Goal: Task Accomplishment & Management: Complete application form

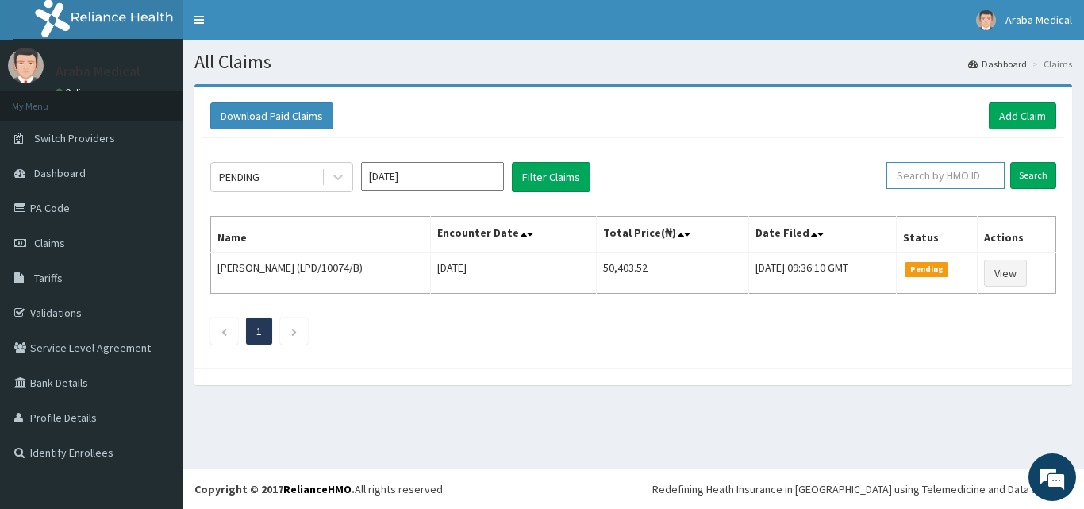
click at [954, 178] on input "text" at bounding box center [945, 175] width 118 height 27
type input "LPD/10074/B"
click at [1010, 162] on input "Search" at bounding box center [1033, 175] width 46 height 27
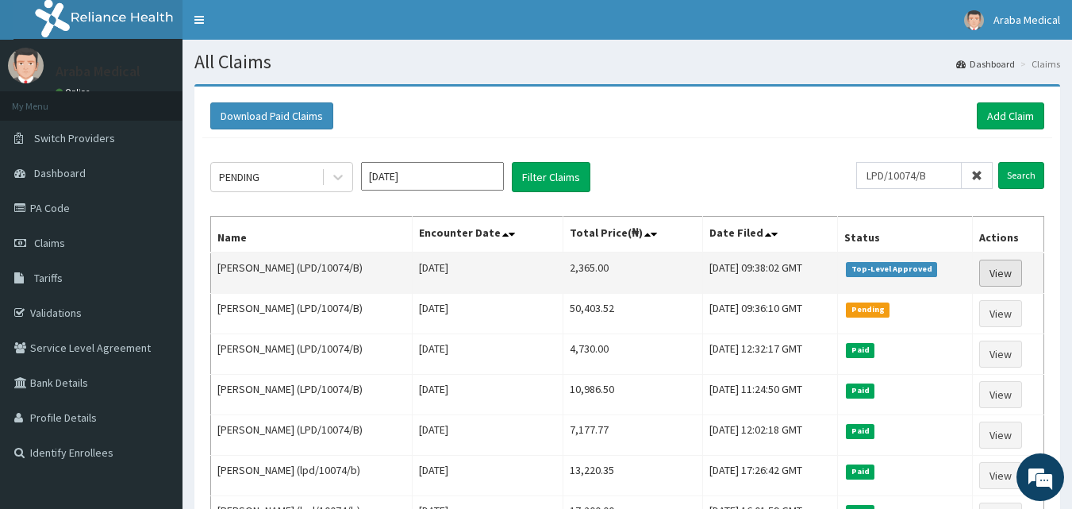
click at [1002, 272] on link "View" at bounding box center [1000, 272] width 43 height 27
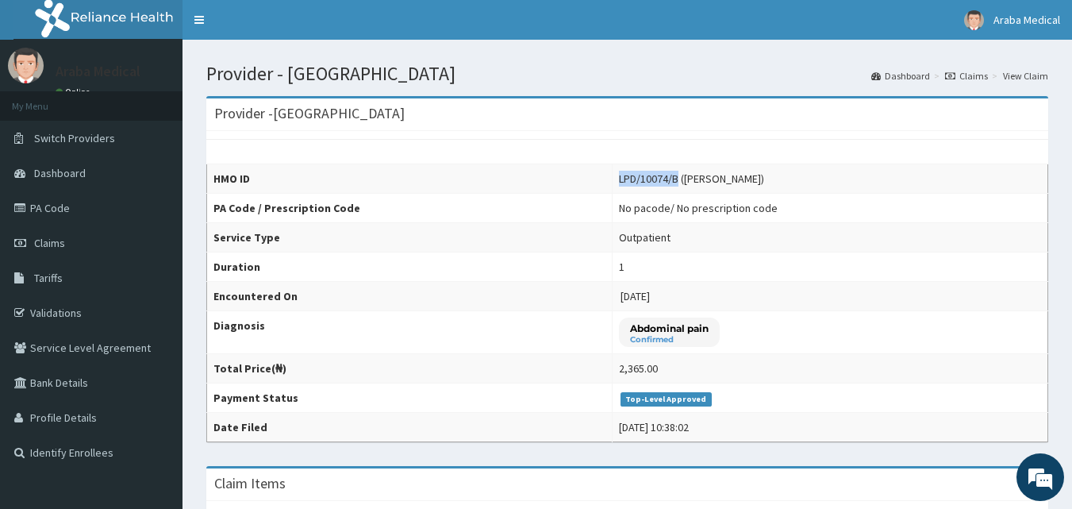
drag, startPoint x: 598, startPoint y: 181, endPoint x: 665, endPoint y: 180, distance: 66.6
click at [665, 180] on td "LPD/10074/B (Samuel Ogbuyeme)" at bounding box center [830, 178] width 436 height 29
copy div "LPD/10074/B"
click at [65, 247] on link "Claims" at bounding box center [91, 242] width 182 height 35
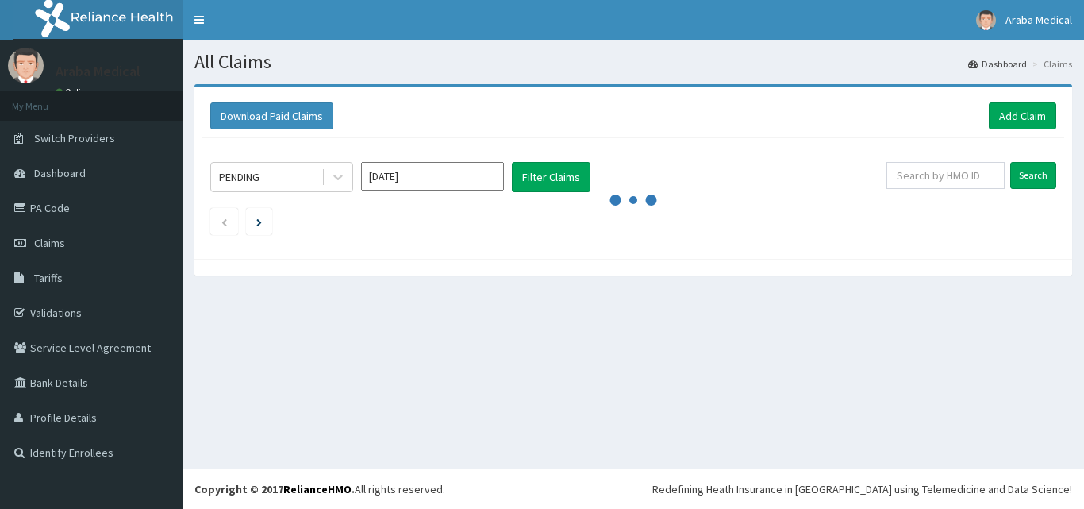
click at [1007, 180] on form "Search" at bounding box center [971, 175] width 170 height 27
click at [943, 177] on input "text" at bounding box center [945, 175] width 118 height 27
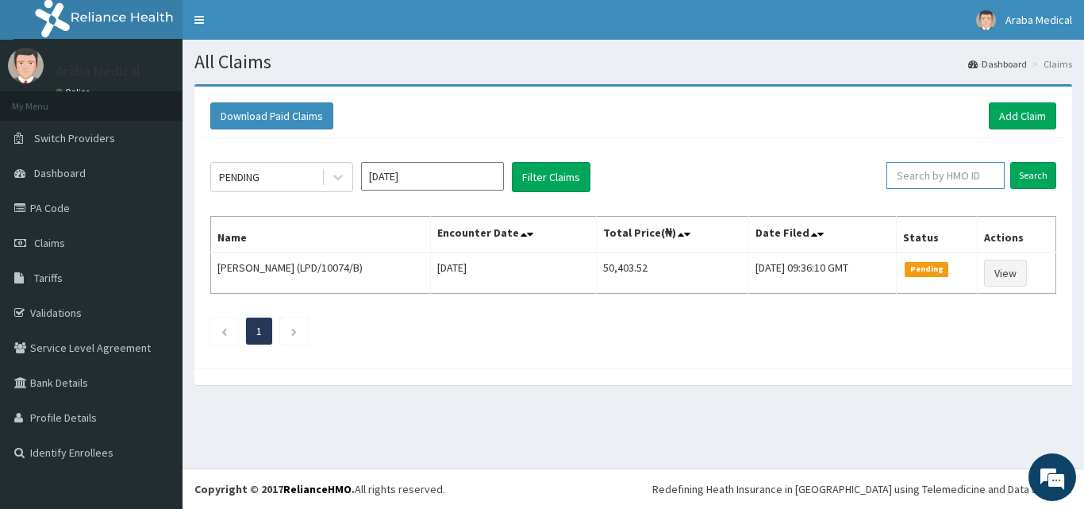
paste input "LPD/10074/B"
type input "LPD/10074/B"
click at [1010, 162] on input "Search" at bounding box center [1033, 175] width 46 height 27
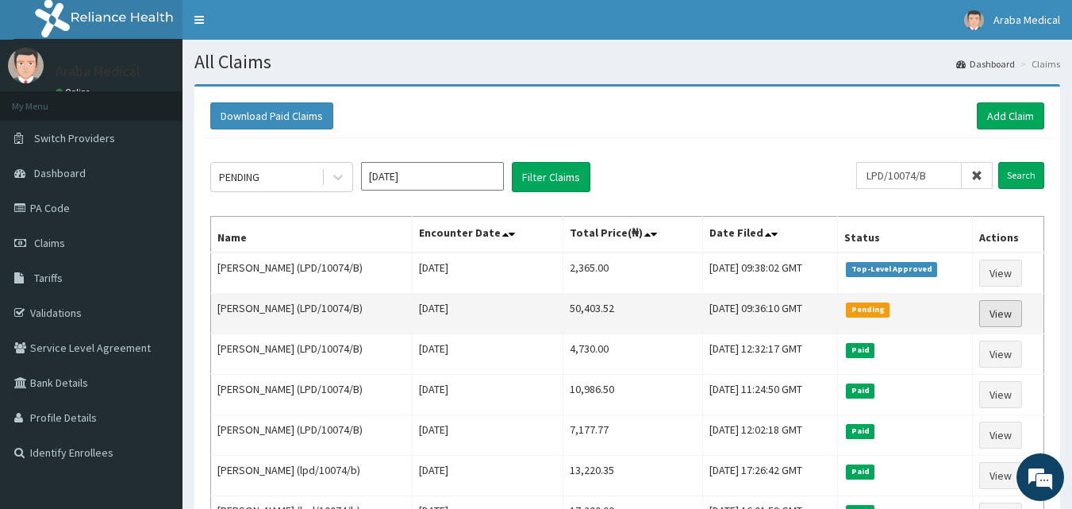
click at [997, 309] on link "View" at bounding box center [1000, 313] width 43 height 27
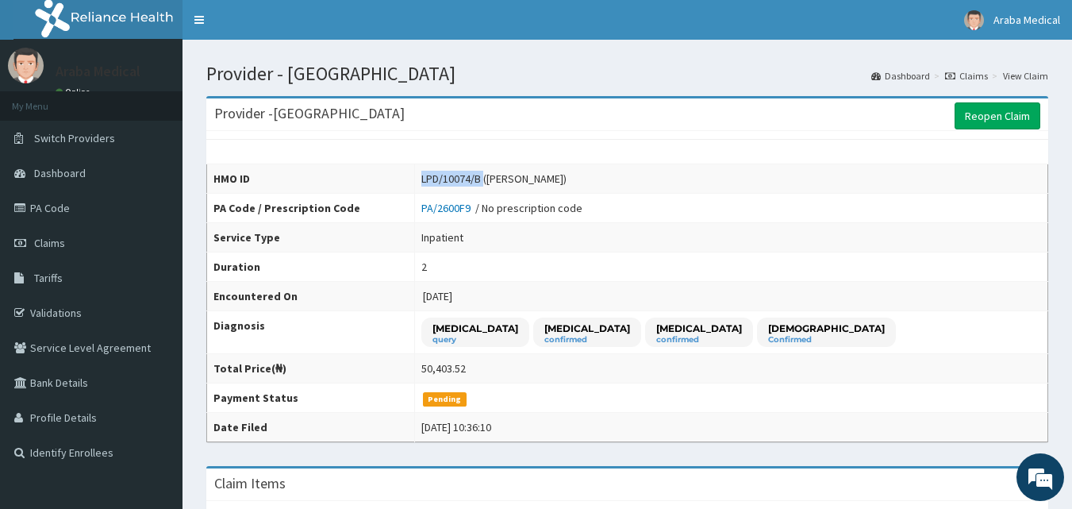
drag, startPoint x: 478, startPoint y: 180, endPoint x: 543, endPoint y: 179, distance: 65.8
click at [543, 179] on td "LPD/10074/B ([PERSON_NAME])" at bounding box center [731, 178] width 633 height 29
copy div "LPD/10074/B"
click at [67, 249] on link "Claims" at bounding box center [91, 242] width 182 height 35
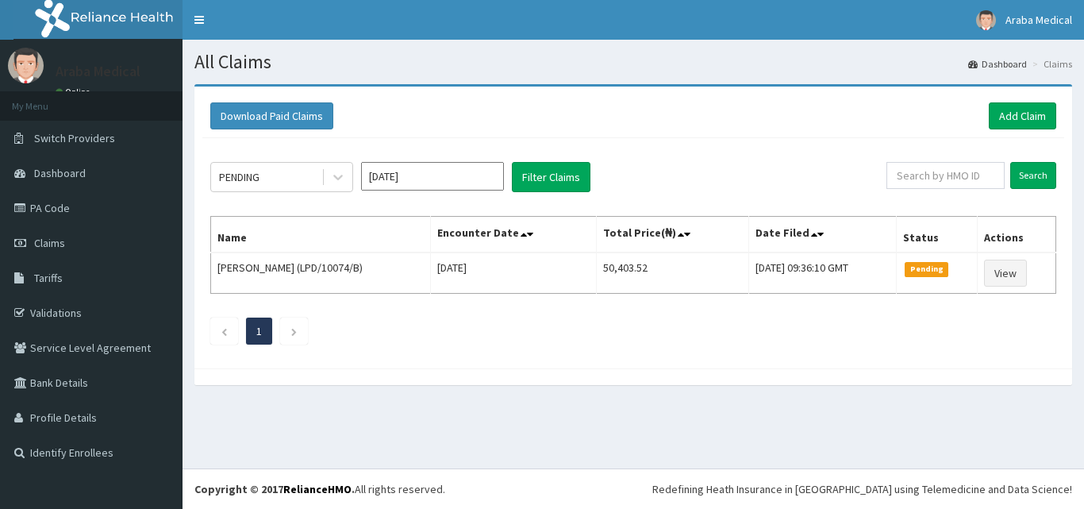
click at [935, 191] on div "Search" at bounding box center [971, 177] width 170 height 30
click at [936, 172] on input "text" at bounding box center [945, 175] width 118 height 27
paste input "LPD/10074/B"
type input "LPD/10074/B"
click at [1010, 162] on input "Search" at bounding box center [1033, 175] width 46 height 27
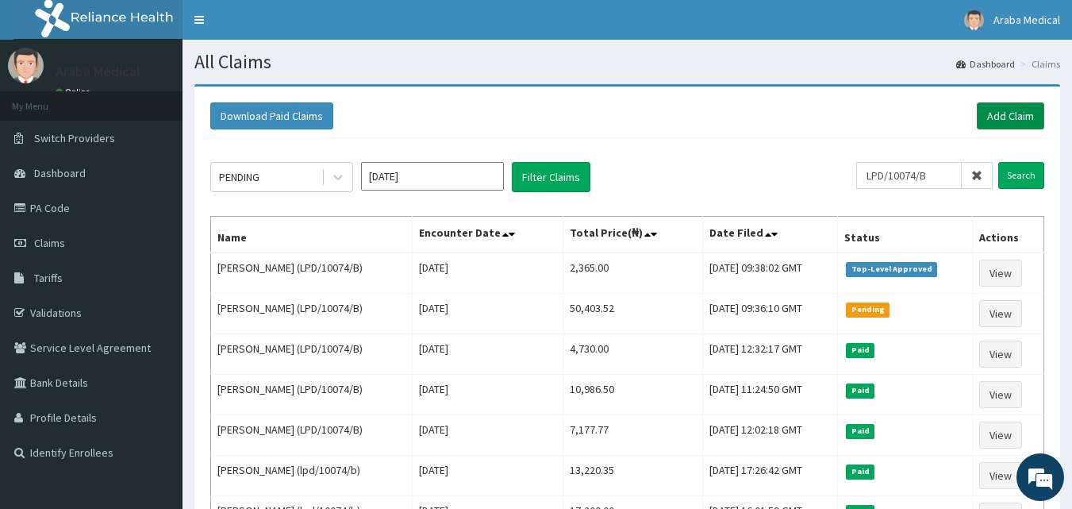
click at [1009, 110] on link "Add Claim" at bounding box center [1010, 115] width 67 height 27
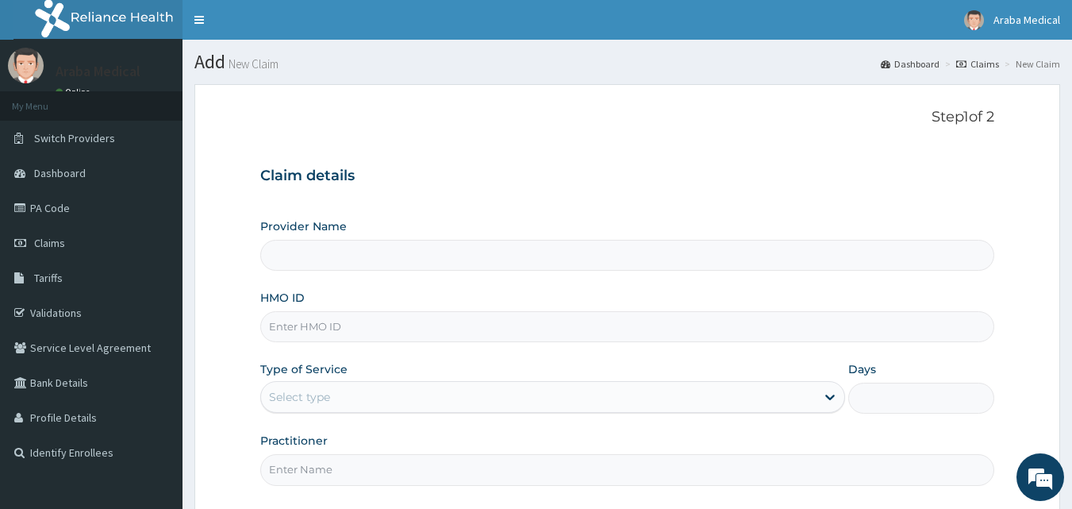
type input "Araba Medical Centre"
click at [92, 314] on link "Validations" at bounding box center [91, 312] width 182 height 35
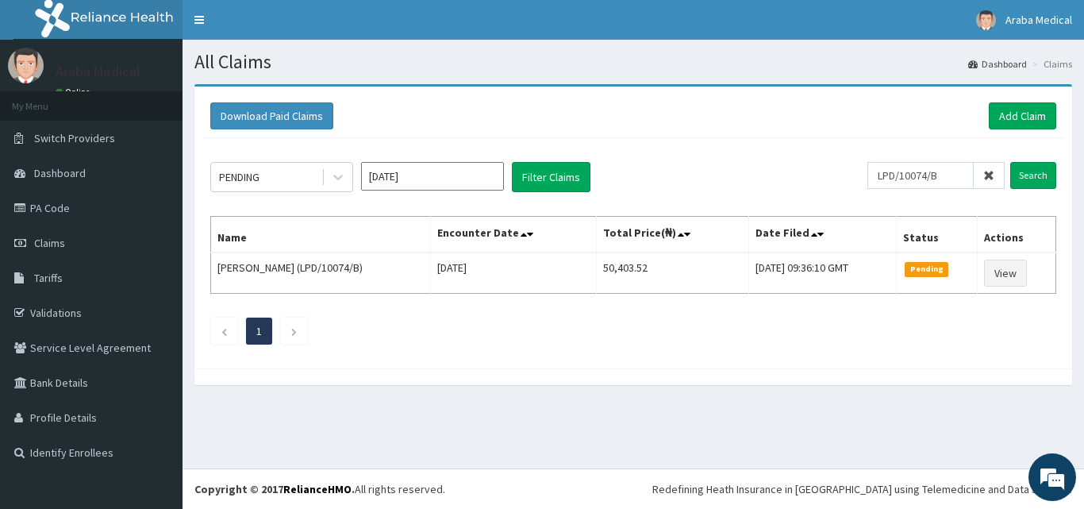
type input "LPD/10074/B"
click at [1010, 162] on input "Search" at bounding box center [1033, 175] width 46 height 27
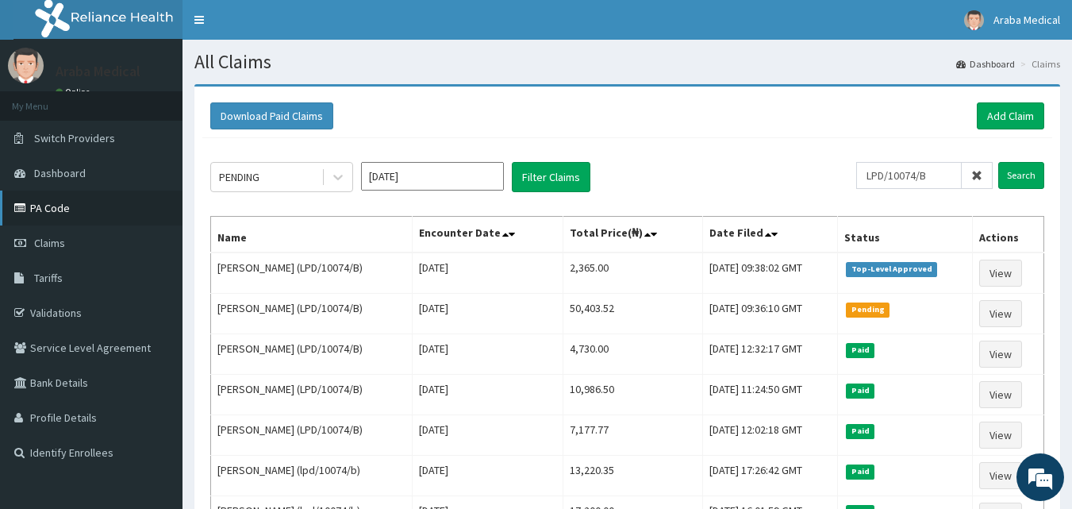
click at [42, 212] on link "PA Code" at bounding box center [91, 207] width 182 height 35
